Goal: Task Accomplishment & Management: Use online tool/utility

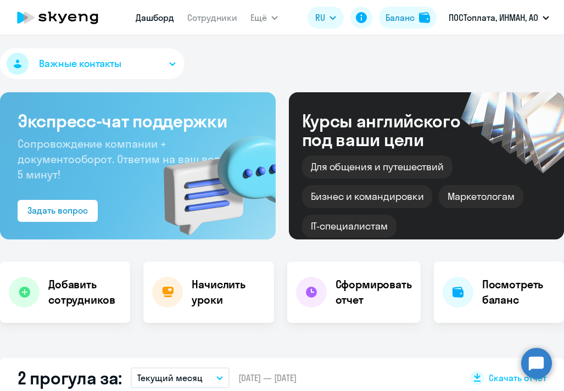
select select "30"
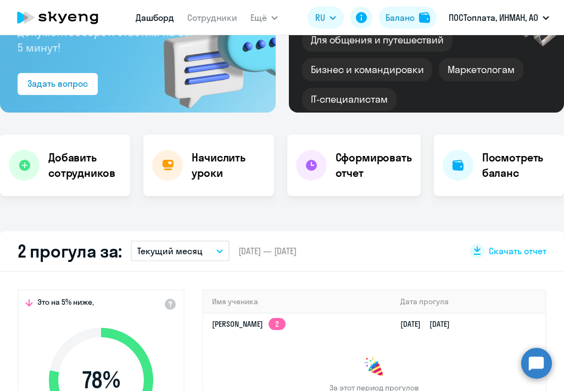
scroll to position [110, 0]
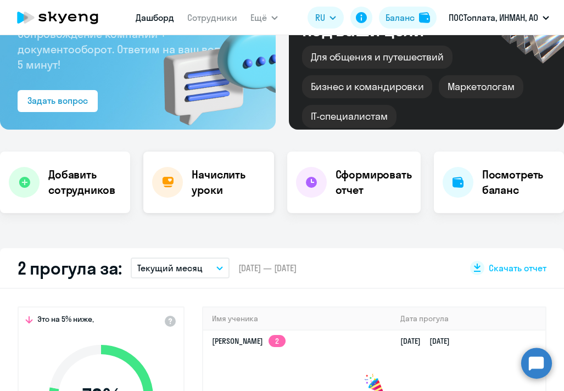
click at [203, 184] on h4 "Начислить уроки" at bounding box center [228, 182] width 73 height 31
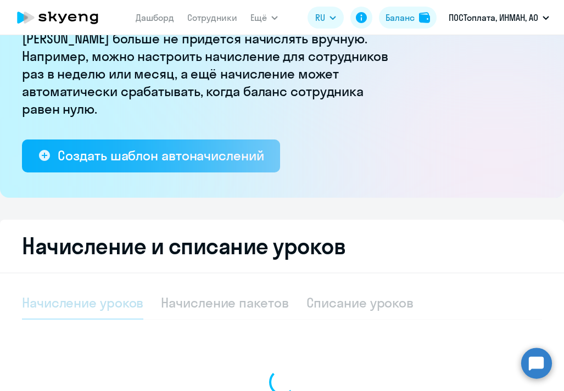
select select "10"
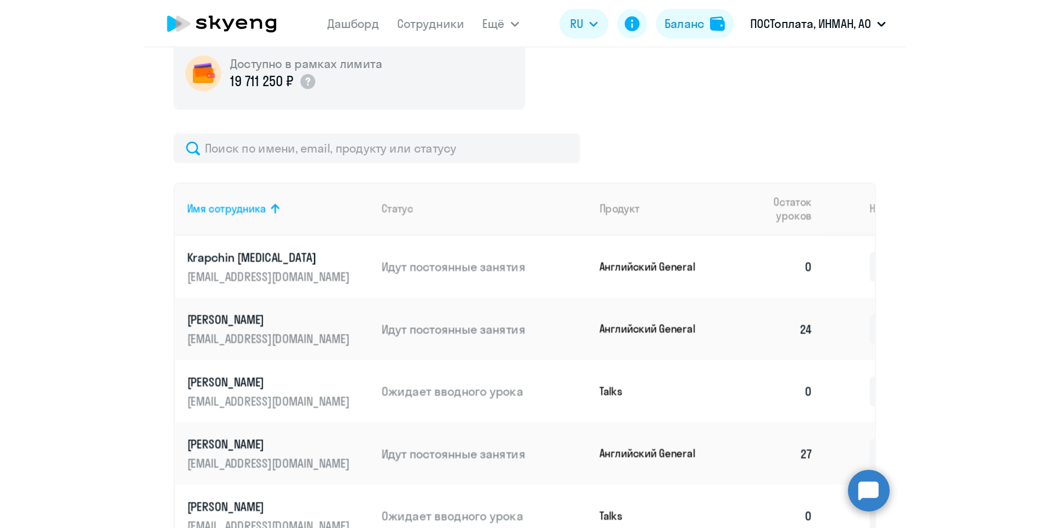
scroll to position [384, 0]
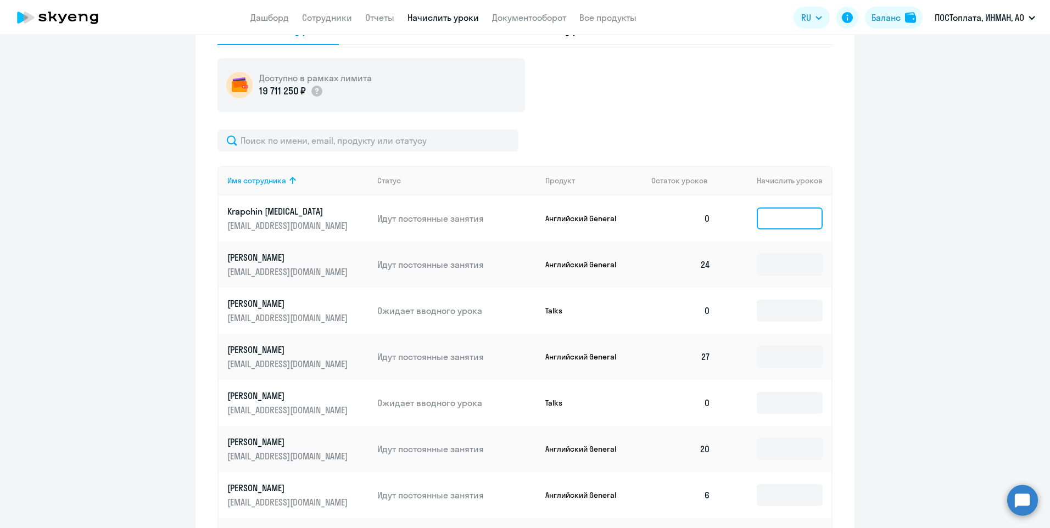
click at [563, 223] on input at bounding box center [790, 219] width 66 height 22
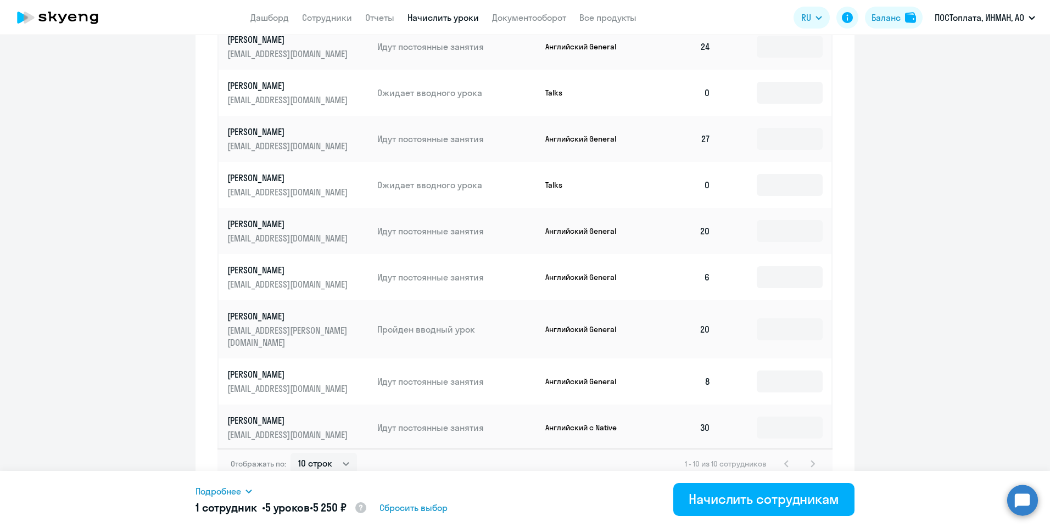
scroll to position [605, 0]
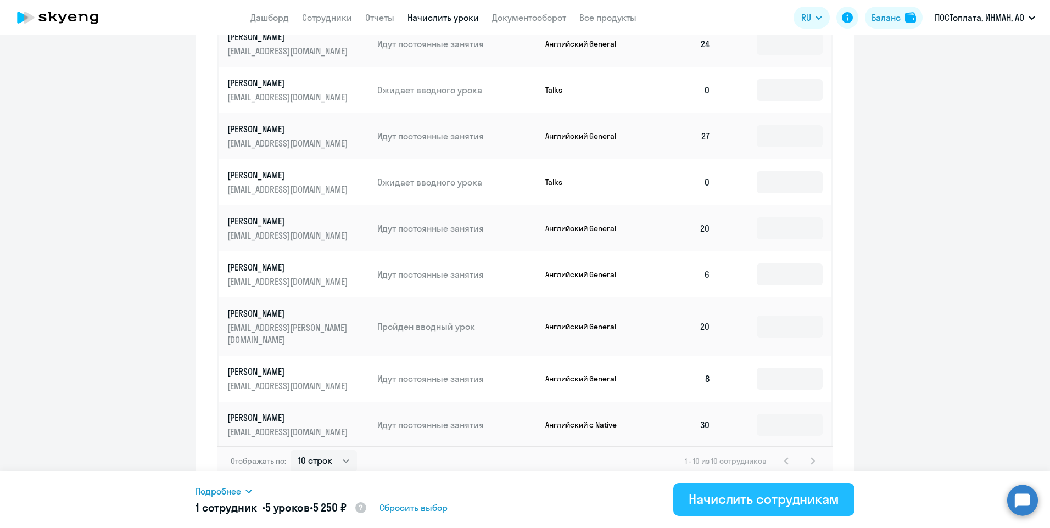
type input "5"
click at [563, 390] on div "Начислить сотрудникам" at bounding box center [764, 499] width 150 height 18
